Goal: Information Seeking & Learning: Learn about a topic

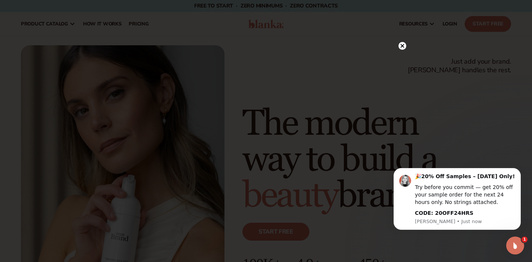
click at [403, 43] on circle at bounding box center [403, 46] width 8 height 8
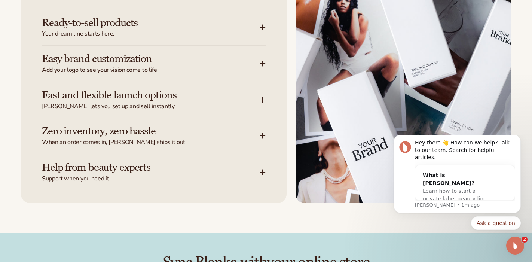
scroll to position [1002, 0]
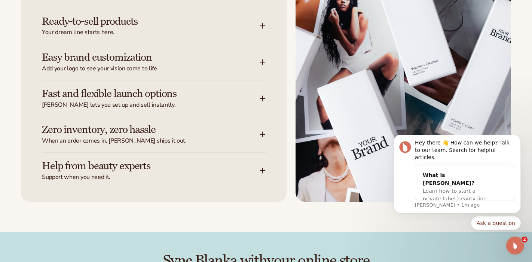
click at [259, 63] on div "Easy brand customization Add your logo to see your vision come to life." at bounding box center [151, 62] width 218 height 21
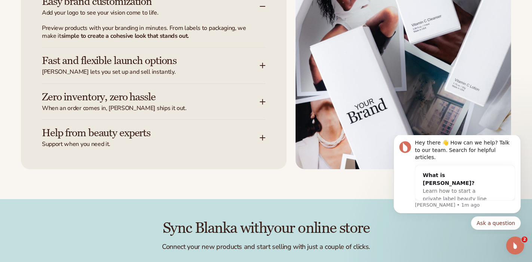
scroll to position [1059, 0]
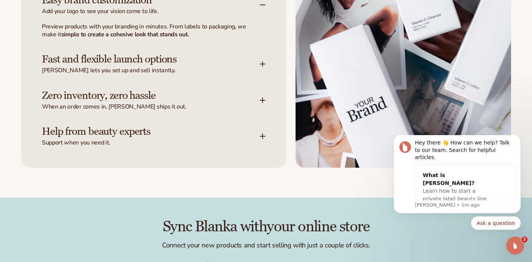
click at [262, 62] on icon at bounding box center [263, 64] width 6 height 6
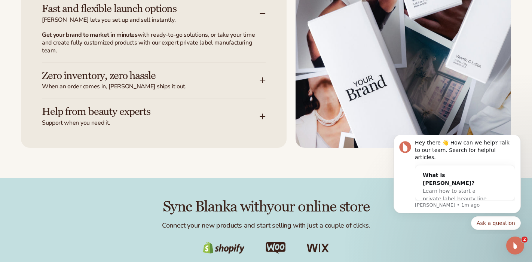
scroll to position [1088, 0]
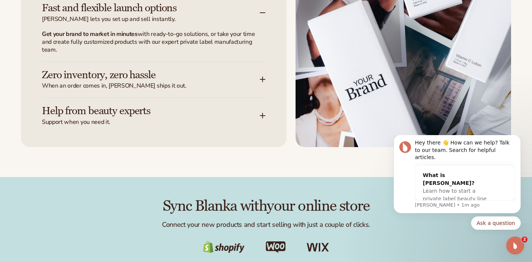
click at [263, 79] on icon at bounding box center [262, 79] width 5 height 0
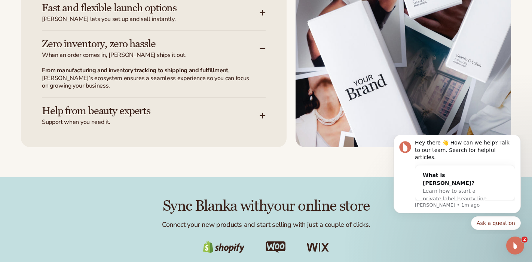
click at [261, 115] on icon at bounding box center [263, 116] width 6 height 6
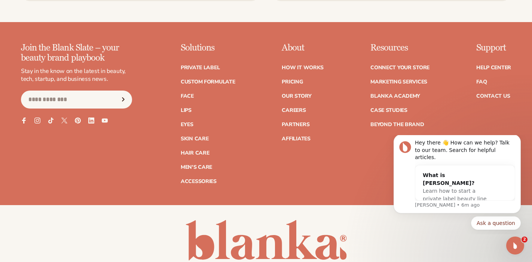
scroll to position [2979, 0]
click at [290, 79] on link "Pricing" at bounding box center [292, 81] width 21 height 5
